Goal: Information Seeking & Learning: Learn about a topic

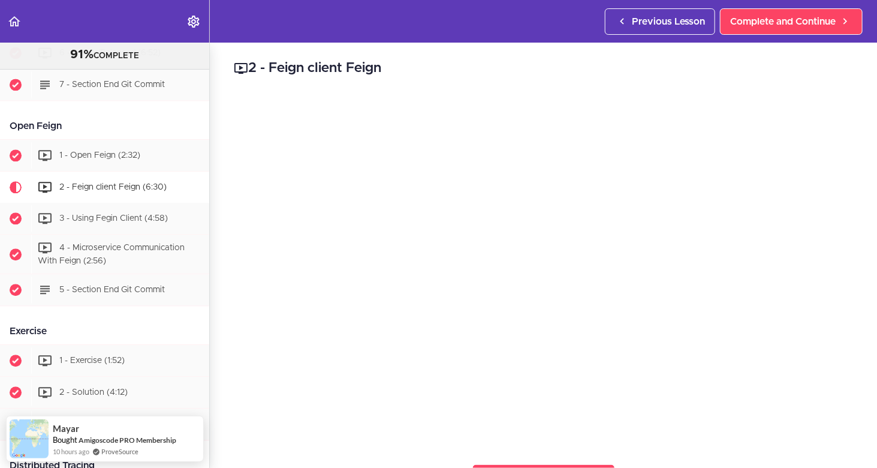
scroll to position [1213, 0]
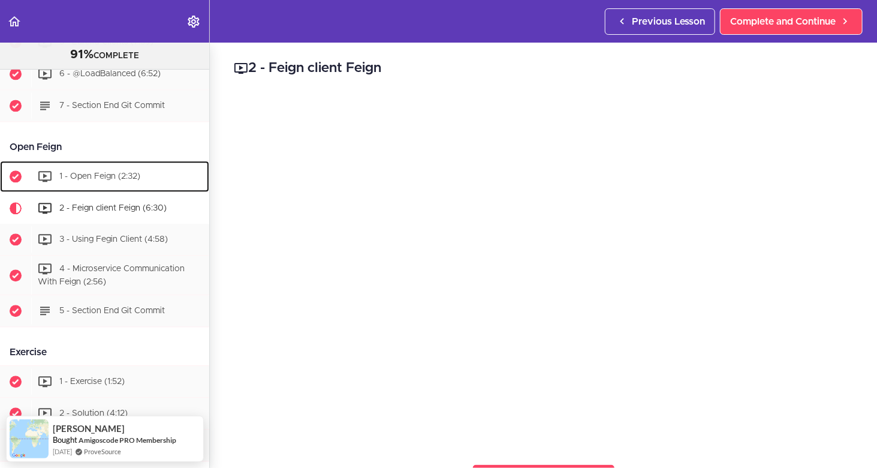
click at [70, 169] on div "1 - Open Feign (2:32)" at bounding box center [120, 176] width 178 height 26
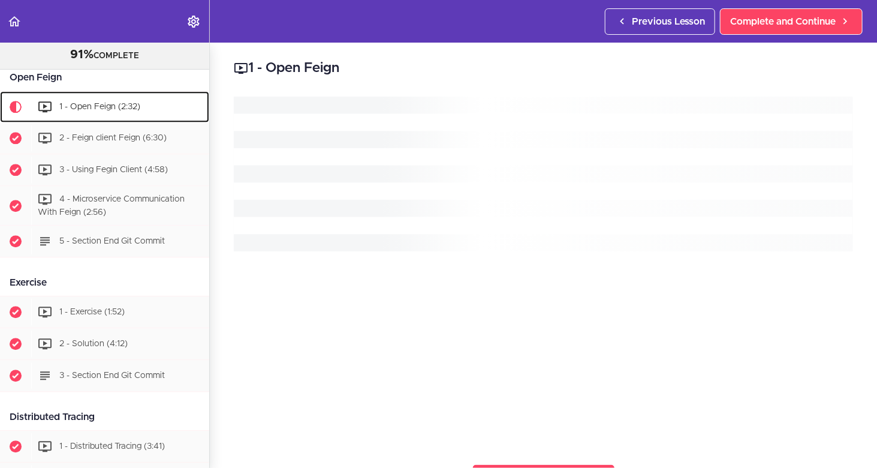
scroll to position [1286, 0]
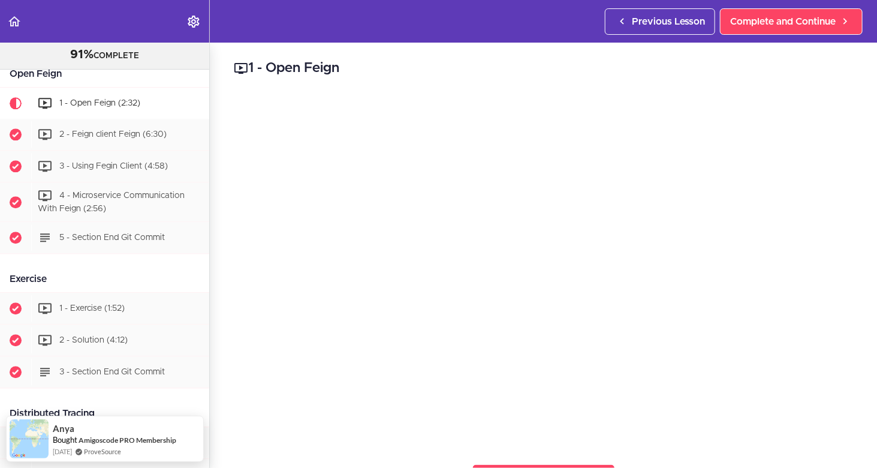
click at [579, 445] on div "1 - Open Feign Complete and Continue 1 - Follow us on LinkedIn 2 - Subscribe to…" at bounding box center [544, 255] width 668 height 425
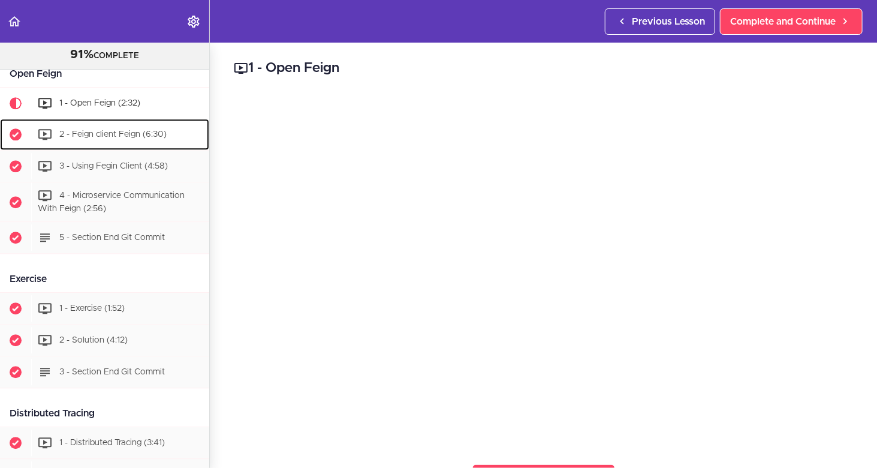
click at [91, 134] on span "2 - Feign client Feign (6:30)" at bounding box center [112, 134] width 107 height 8
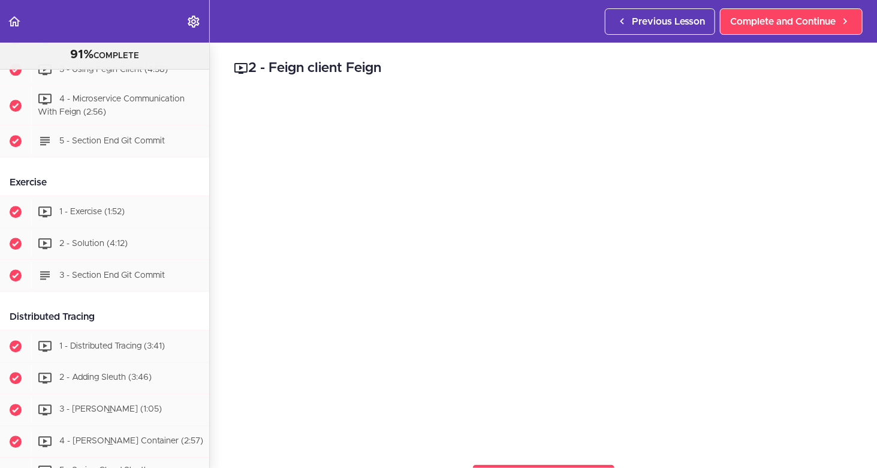
scroll to position [1306, 0]
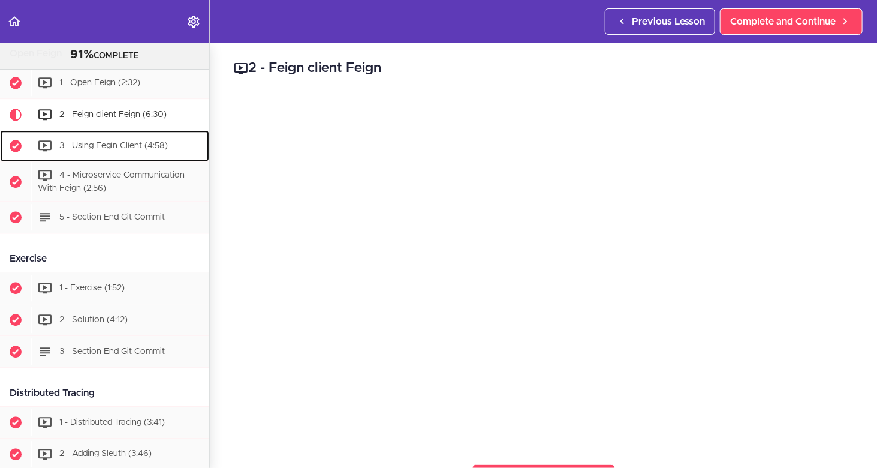
click at [94, 146] on span "3 - Using Fegin Client (4:58)" at bounding box center [113, 145] width 109 height 8
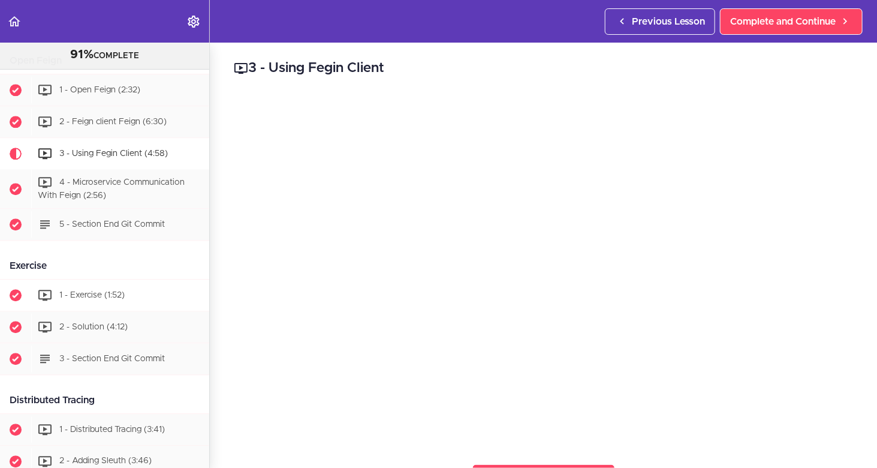
scroll to position [1299, 0]
click at [123, 188] on div "4 - Microservice Communication With Feign (2:56)" at bounding box center [120, 190] width 178 height 40
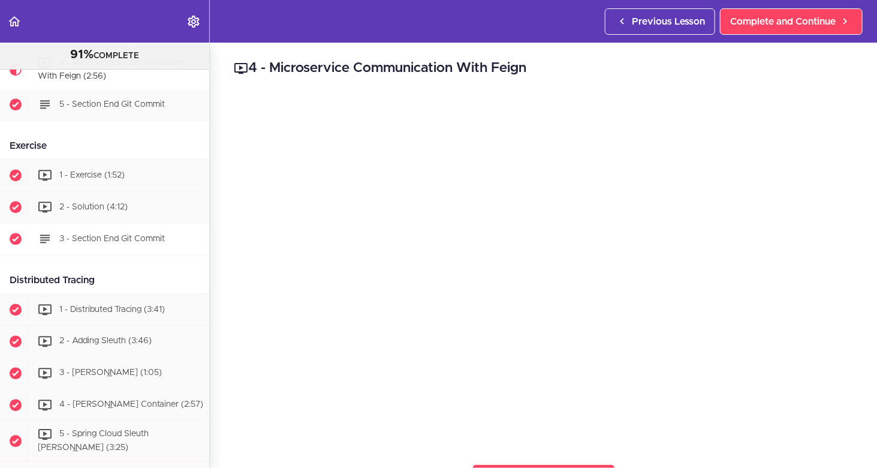
scroll to position [1419, 0]
click at [89, 167] on div "1 - Exercise (1:52)" at bounding box center [120, 176] width 178 height 26
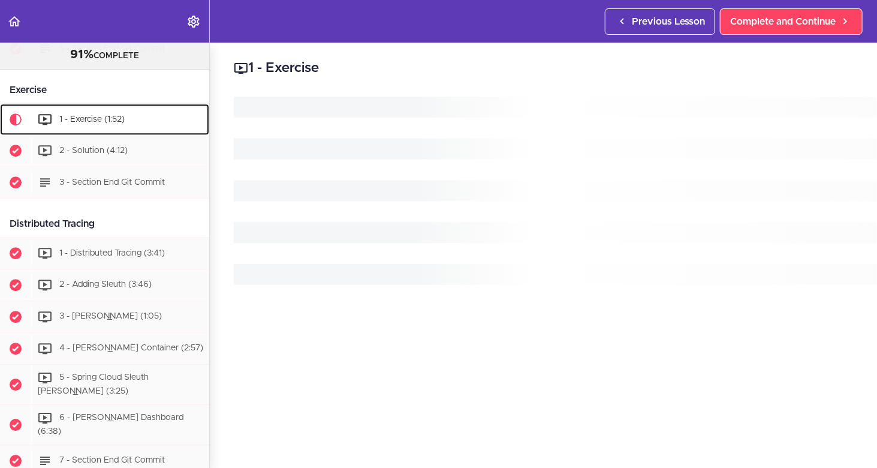
scroll to position [1491, 0]
